Goal: Information Seeking & Learning: Learn about a topic

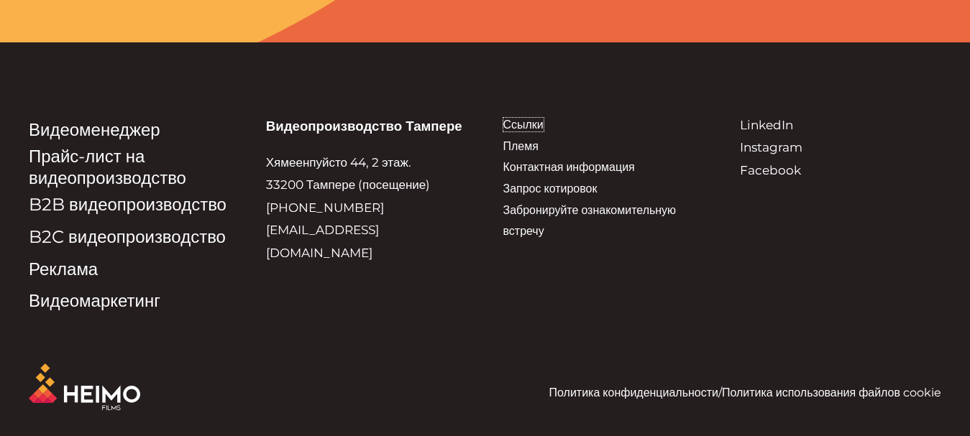
scroll to position [4219, 0]
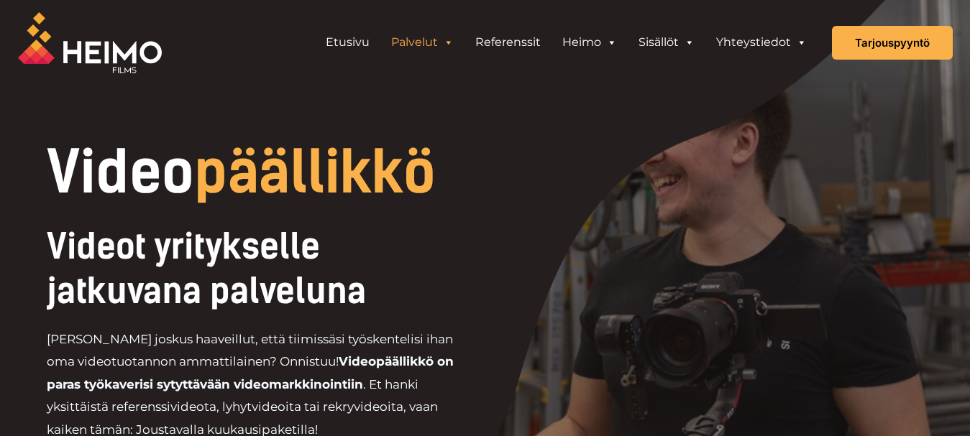
click at [248, 170] on span "päällikkö" at bounding box center [315, 172] width 242 height 69
click at [532, 106] on div at bounding box center [485, 263] width 970 height 526
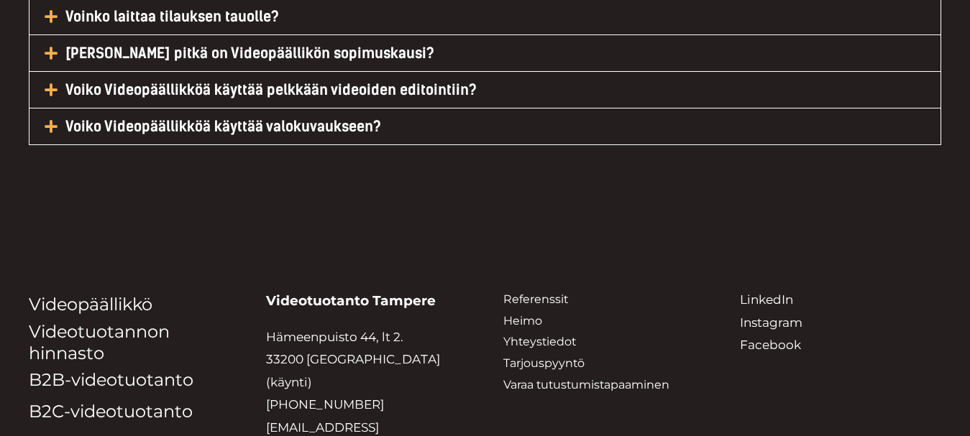
scroll to position [7380, 0]
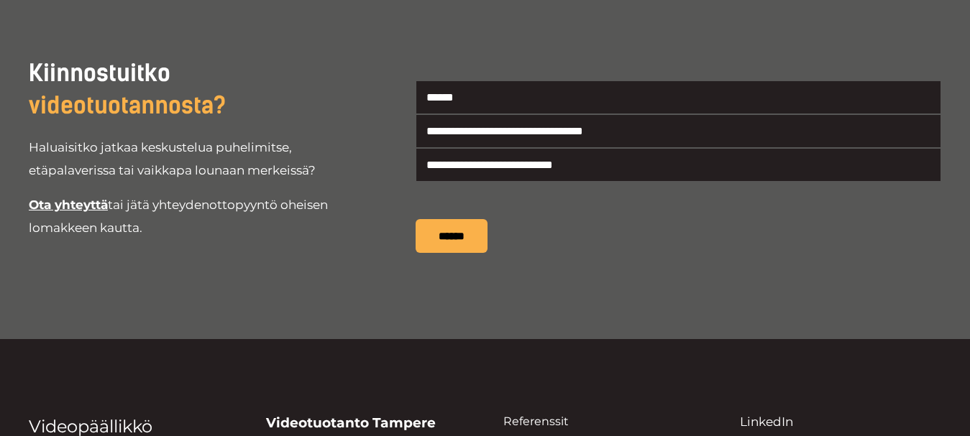
scroll to position [3811, 0]
